Goal: Information Seeking & Learning: Learn about a topic

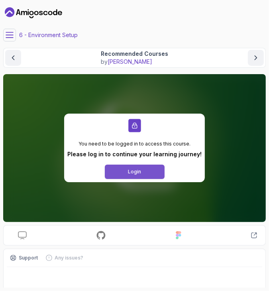
click at [126, 171] on button "Login" at bounding box center [135, 171] width 60 height 14
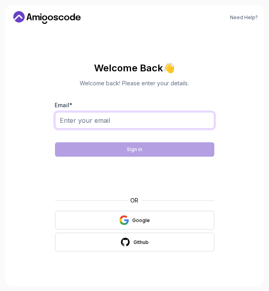
click at [127, 120] on input "Email *" at bounding box center [134, 120] width 159 height 17
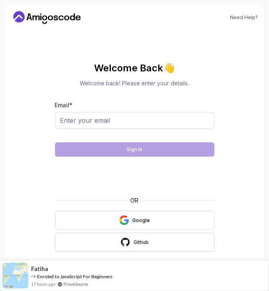
click at [135, 244] on div "Github" at bounding box center [140, 242] width 15 height 6
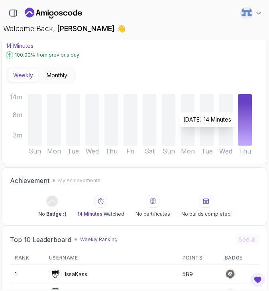
scroll to position [199, 0]
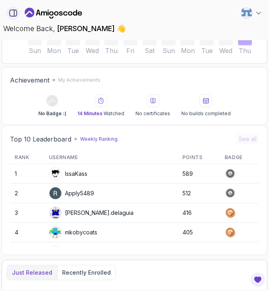
click at [12, 17] on icon "button" at bounding box center [13, 13] width 9 height 9
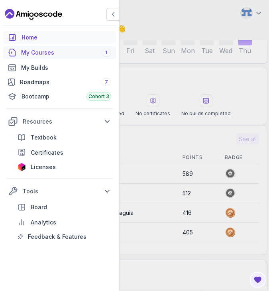
click at [91, 53] on div "My Courses 1" at bounding box center [66, 53] width 90 height 8
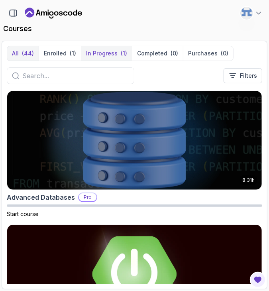
click at [98, 60] on button "In Progress (1)" at bounding box center [106, 53] width 51 height 14
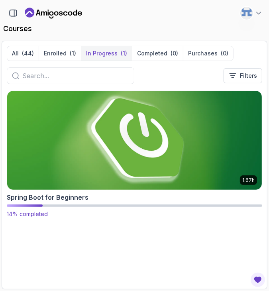
click at [112, 134] on img at bounding box center [134, 140] width 267 height 104
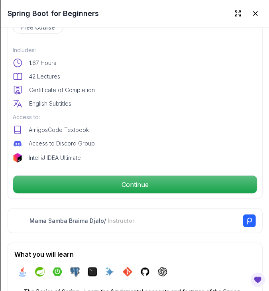
scroll to position [279, 0]
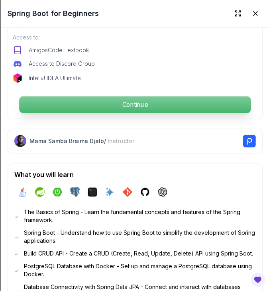
click at [132, 96] on p "Continue" at bounding box center [134, 104] width 231 height 17
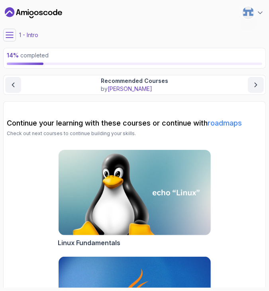
click at [10, 33] on icon at bounding box center [10, 35] width 8 height 8
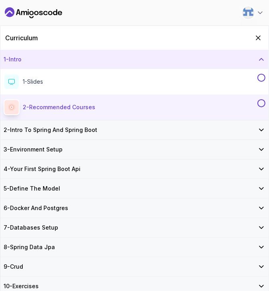
click at [49, 136] on div "2 - Intro To Spring And Spring Boot" at bounding box center [134, 129] width 268 height 19
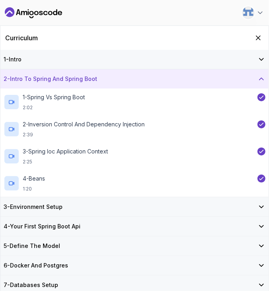
click at [82, 211] on div "3 - Environment Setup" at bounding box center [134, 206] width 268 height 19
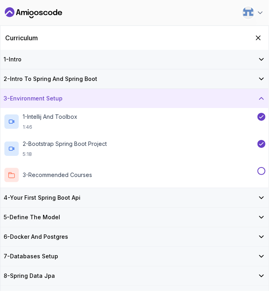
click at [111, 200] on div "4 - Your First Spring Boot Api" at bounding box center [135, 198] width 262 height 8
